Goal: Information Seeking & Learning: Learn about a topic

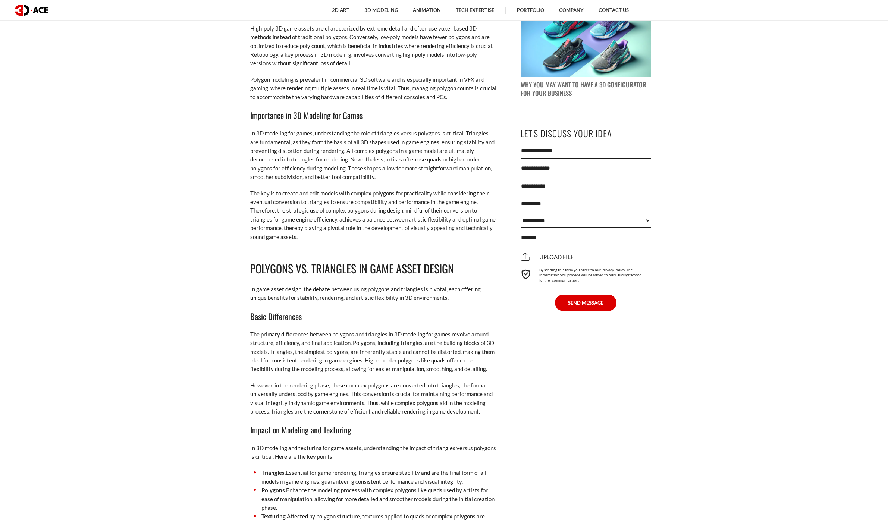
scroll to position [1007, 0]
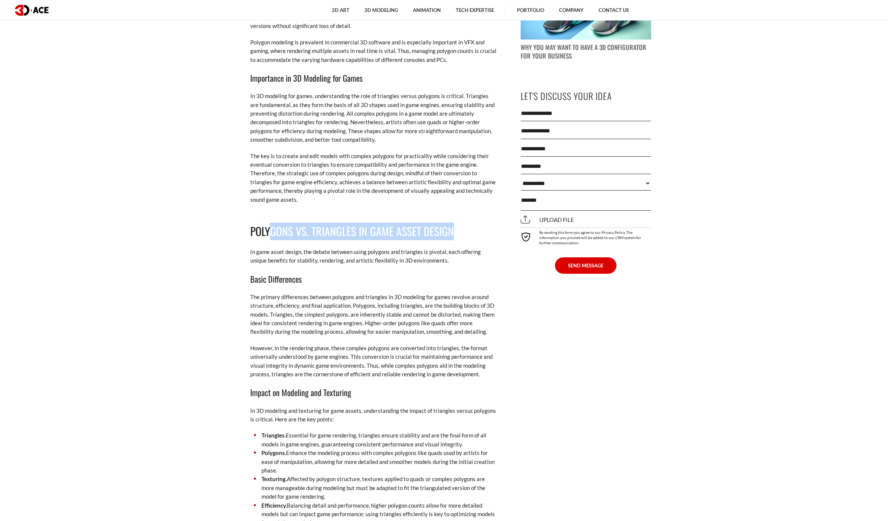
click at [460, 229] on h2 "Polygons vs. Triangles in Game Asset Design" at bounding box center [373, 232] width 246 height 18
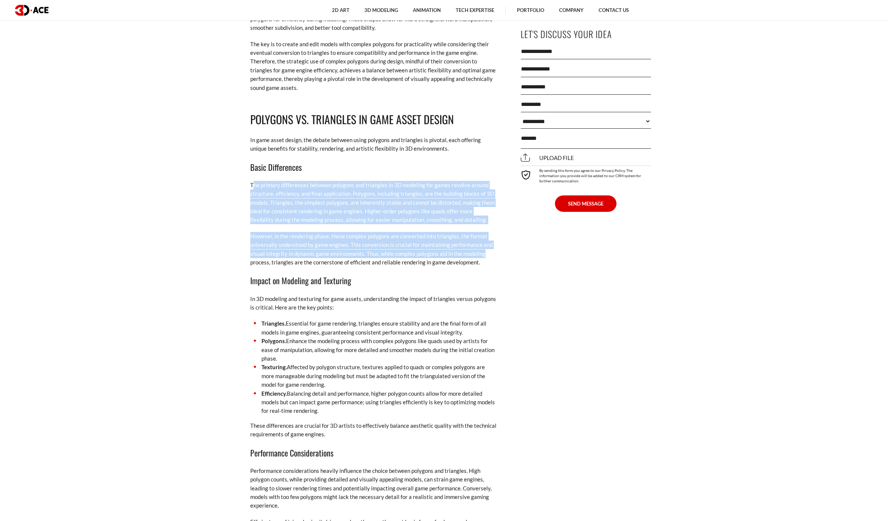
drag, startPoint x: 360, startPoint y: 214, endPoint x: 496, endPoint y: 251, distance: 140.2
drag, startPoint x: 496, startPoint y: 251, endPoint x: 355, endPoint y: 225, distance: 142.6
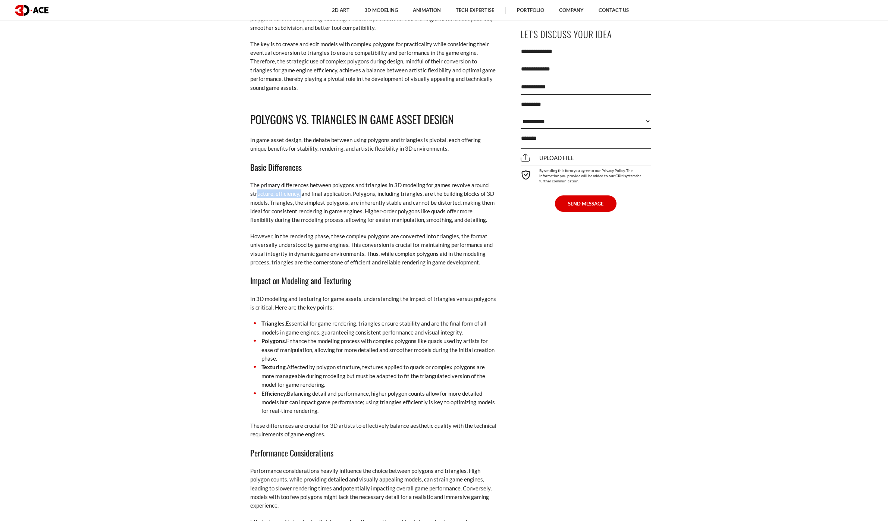
drag, startPoint x: 276, startPoint y: 197, endPoint x: 371, endPoint y: 197, distance: 95.5
click at [369, 197] on p "The primary differences between polygons and triangles in 3D modeling for games…" at bounding box center [373, 203] width 246 height 44
click at [371, 197] on p "The primary differences between polygons and triangles in 3D modeling for games…" at bounding box center [373, 203] width 246 height 44
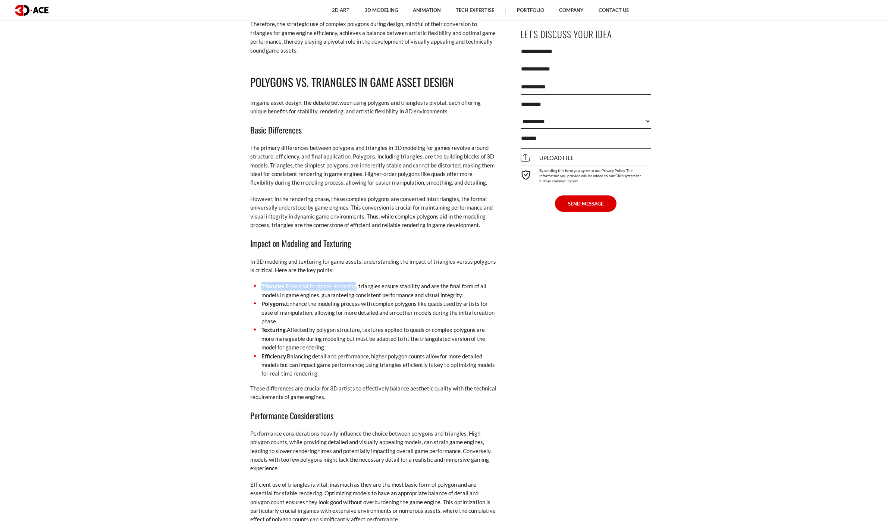
drag, startPoint x: 262, startPoint y: 286, endPoint x: 357, endPoint y: 289, distance: 95.5
click at [357, 289] on li "Triangles. Essential for game rendering, triangles ensure stability and are the…" at bounding box center [373, 291] width 246 height 18
click at [361, 289] on li "Triangles. Essential for game rendering, triangles ensure stability and are the…" at bounding box center [373, 291] width 246 height 18
drag, startPoint x: 329, startPoint y: 304, endPoint x: 417, endPoint y: 305, distance: 87.3
click at [417, 305] on li "Polygons. Enhance the modeling process with complex polygons like quads used by…" at bounding box center [373, 312] width 246 height 26
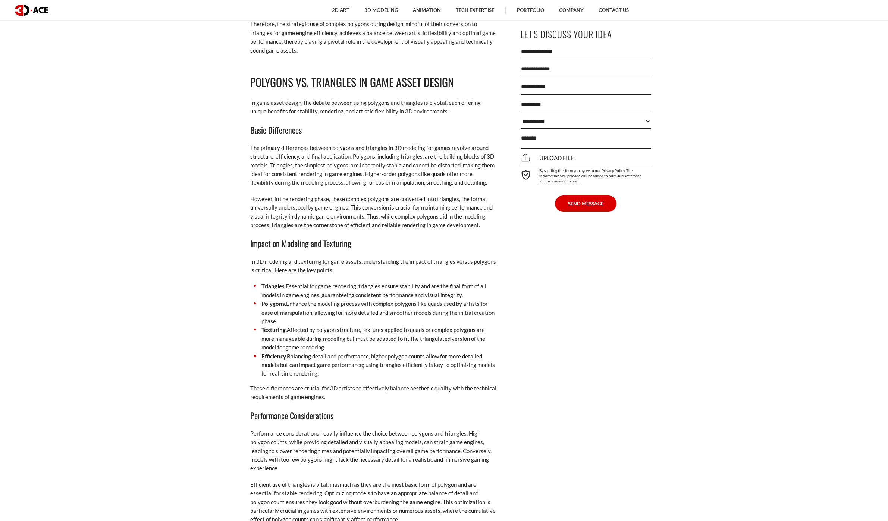
drag, startPoint x: 417, startPoint y: 305, endPoint x: 421, endPoint y: 305, distance: 4.5
click at [421, 305] on li "Polygons. Enhance the modeling process with complex polygons like quads used by…" at bounding box center [373, 312] width 246 height 26
click at [446, 305] on li "Polygons. Enhance the modeling process with complex polygons like quads used by…" at bounding box center [373, 312] width 246 height 26
drag, startPoint x: 305, startPoint y: 309, endPoint x: 461, endPoint y: 312, distance: 155.5
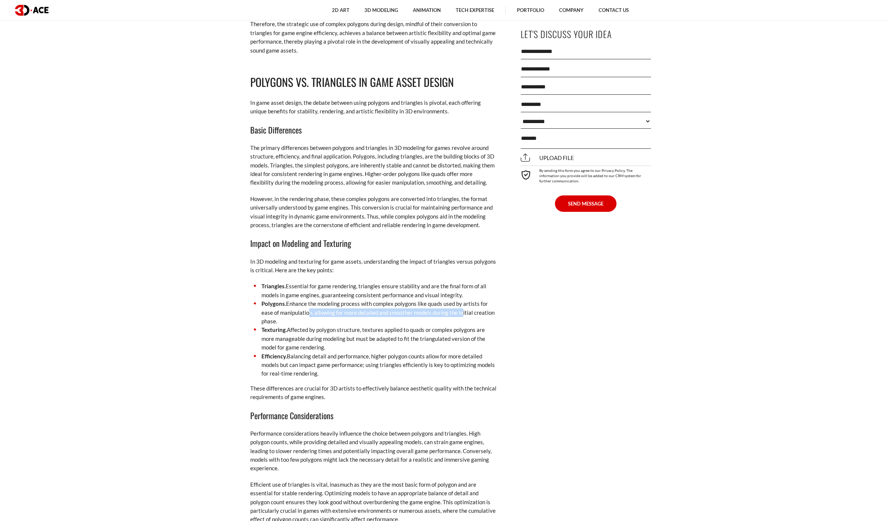
click at [461, 312] on li "Polygons. Enhance the modeling process with complex polygons like quads used by…" at bounding box center [373, 312] width 246 height 26
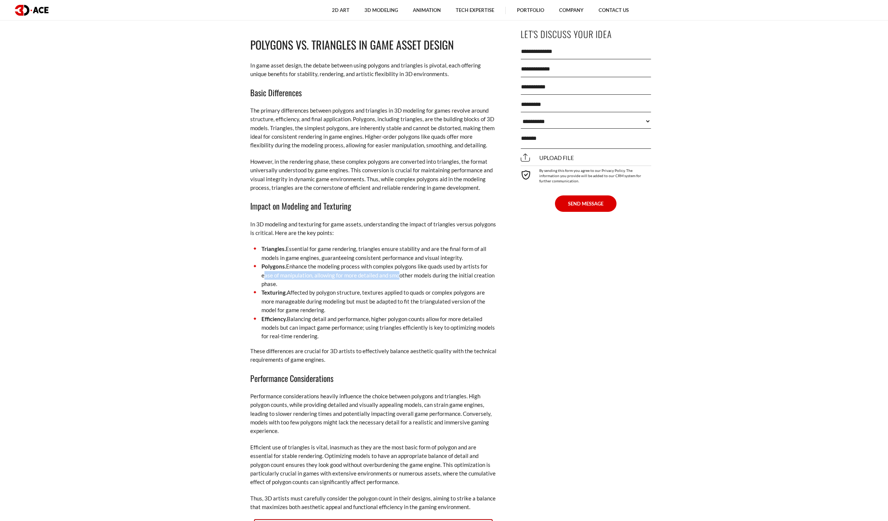
drag, startPoint x: 301, startPoint y: 277, endPoint x: 409, endPoint y: 276, distance: 108.1
click at [409, 276] on li "Polygons. Enhance the modeling process with complex polygons like quads used by…" at bounding box center [373, 275] width 246 height 26
click at [410, 276] on li "Polygons. Enhance the modeling process with complex polygons like quads used by…" at bounding box center [373, 275] width 246 height 26
drag, startPoint x: 433, startPoint y: 276, endPoint x: 447, endPoint y: 276, distance: 14.2
click at [447, 276] on li "Polygons. Enhance the modeling process with complex polygons like quads used by…" at bounding box center [373, 275] width 246 height 26
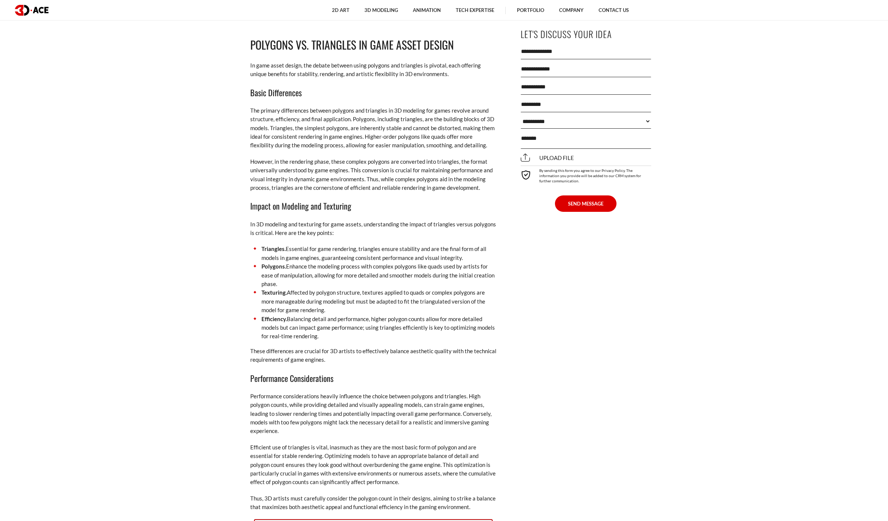
drag, startPoint x: 447, startPoint y: 276, endPoint x: 501, endPoint y: 274, distance: 53.4
click at [452, 276] on li "Polygons. Enhance the modeling process with complex polygons like quads used by…" at bounding box center [373, 275] width 246 height 26
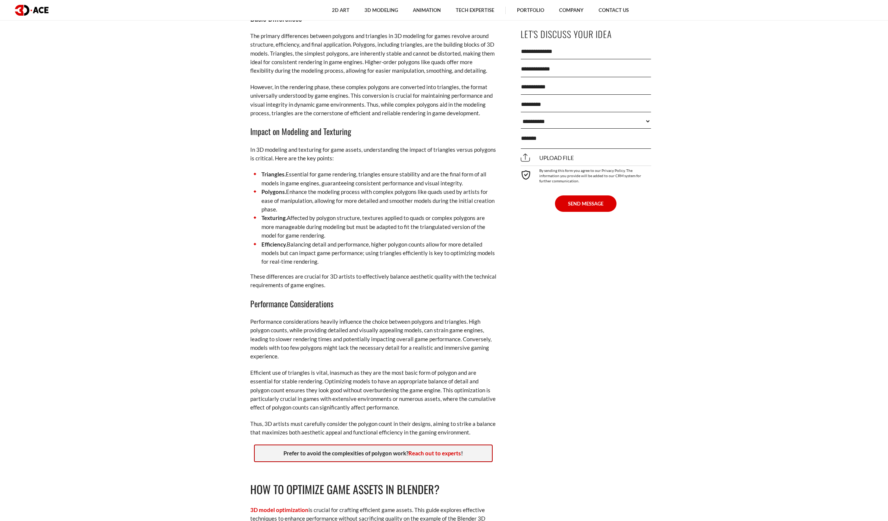
scroll to position [1305, 0]
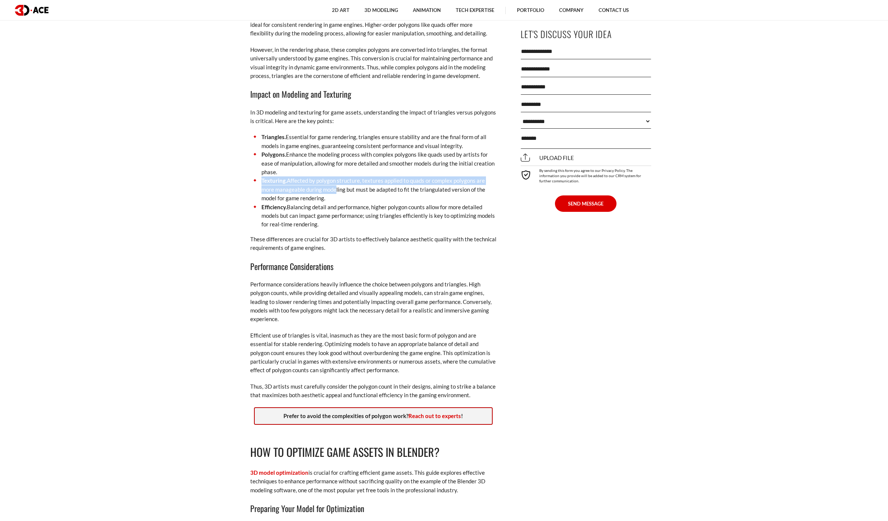
click at [351, 192] on li "Texturing. Affected by polygon structure, textures applied to quads or complex …" at bounding box center [373, 189] width 246 height 26
drag, startPoint x: 351, startPoint y: 192, endPoint x: 311, endPoint y: 200, distance: 40.3
click at [358, 195] on li "Texturing. Affected by polygon structure, textures applied to quads or complex …" at bounding box center [373, 189] width 246 height 26
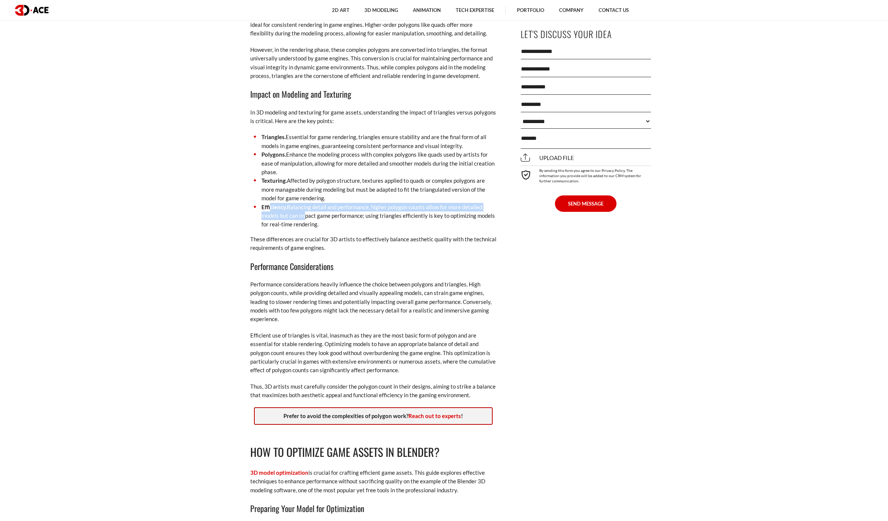
drag, startPoint x: 284, startPoint y: 211, endPoint x: 333, endPoint y: 219, distance: 49.8
click at [333, 219] on li "Efficiency. Balancing detail and performance, higher polygon counts allow for m…" at bounding box center [373, 216] width 246 height 26
click at [336, 219] on li "Efficiency. Balancing detail and performance, higher polygon counts allow for m…" at bounding box center [373, 216] width 246 height 26
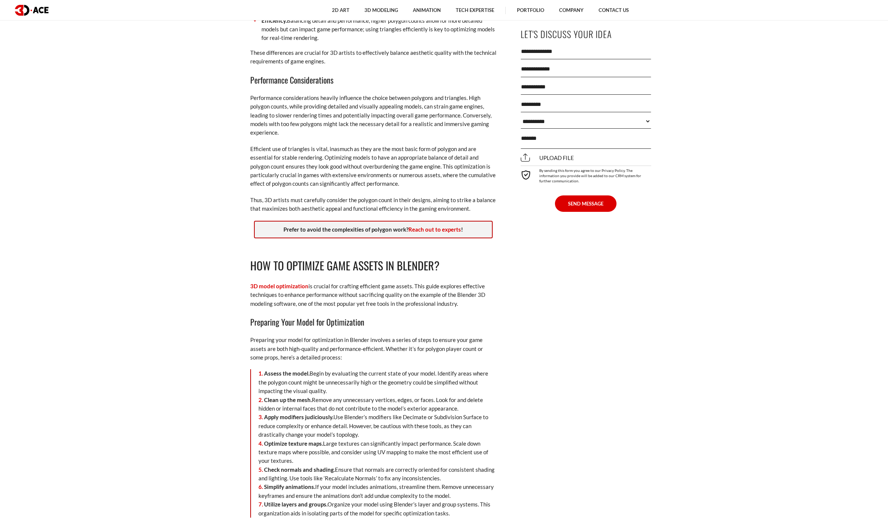
scroll to position [1678, 0]
